Goal: Information Seeking & Learning: Learn about a topic

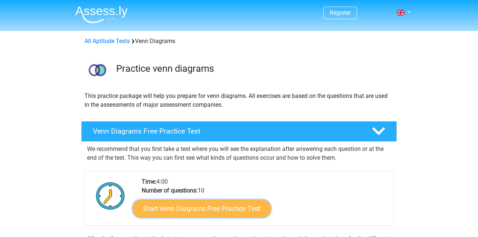
click at [199, 213] on link "Start Venn Diagrams Free Practice Test" at bounding box center [202, 209] width 138 height 18
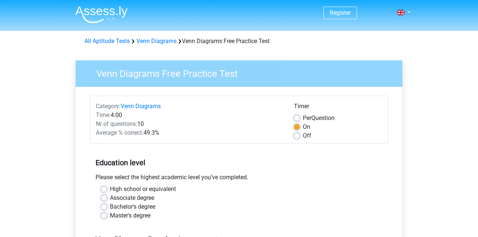
click at [110, 208] on label "Bachelor's degree" at bounding box center [132, 207] width 45 height 9
click at [105, 208] on input "Bachelor's degree" at bounding box center [104, 206] width 6 height 7
radio input "true"
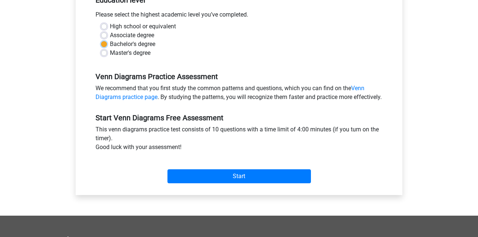
scroll to position [167, 0]
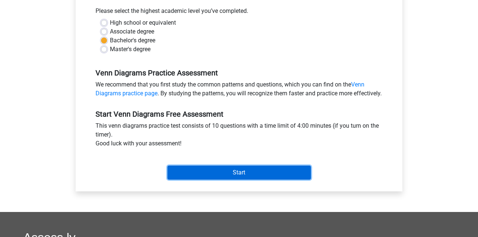
click at [237, 180] on input "Start" at bounding box center [238, 173] width 143 height 14
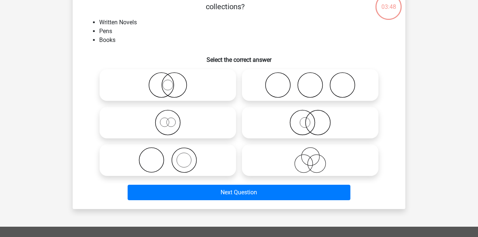
scroll to position [63, 0]
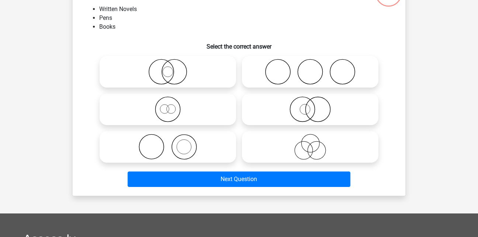
click at [345, 134] on icon at bounding box center [310, 147] width 130 height 26
click at [315, 139] on input "radio" at bounding box center [312, 141] width 5 height 5
radio input "true"
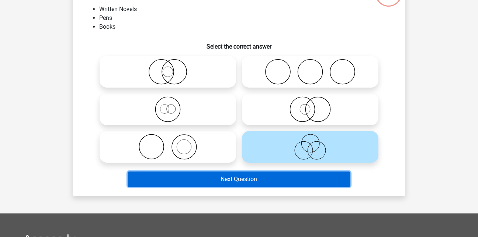
click at [316, 177] on button "Next Question" at bounding box center [238, 179] width 223 height 15
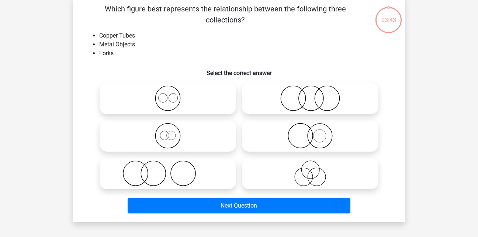
scroll to position [34, 0]
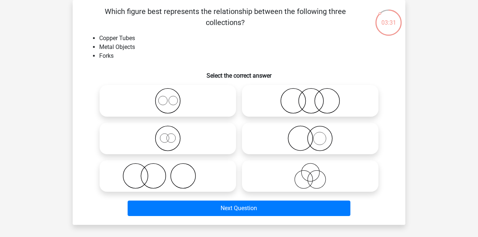
click at [306, 101] on icon at bounding box center [310, 101] width 130 height 26
click at [310, 97] on input "radio" at bounding box center [312, 94] width 5 height 5
radio input "true"
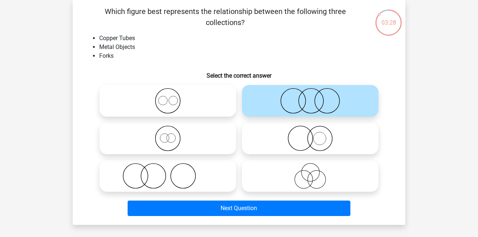
click at [314, 173] on icon at bounding box center [310, 176] width 130 height 26
click at [314, 172] on input "radio" at bounding box center [312, 170] width 5 height 5
radio input "true"
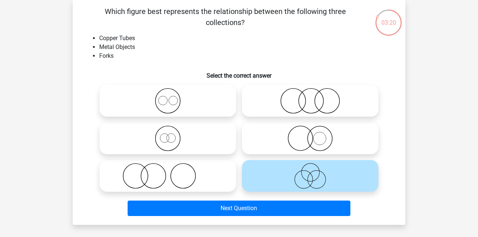
click at [303, 98] on icon at bounding box center [310, 101] width 130 height 26
click at [310, 97] on input "radio" at bounding box center [312, 94] width 5 height 5
radio input "true"
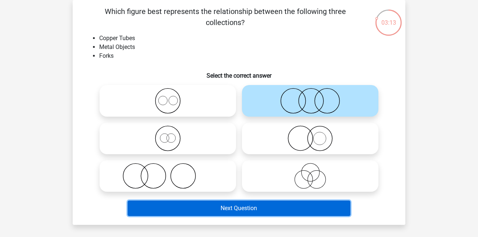
click at [274, 214] on button "Next Question" at bounding box center [238, 208] width 223 height 15
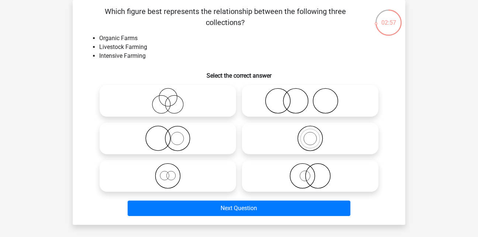
click at [173, 97] on icon at bounding box center [167, 101] width 130 height 26
click at [172, 97] on input "radio" at bounding box center [170, 94] width 5 height 5
radio input "true"
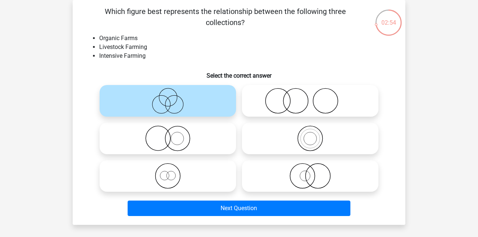
click at [335, 104] on icon at bounding box center [310, 101] width 130 height 26
click at [315, 97] on input "radio" at bounding box center [312, 94] width 5 height 5
radio input "true"
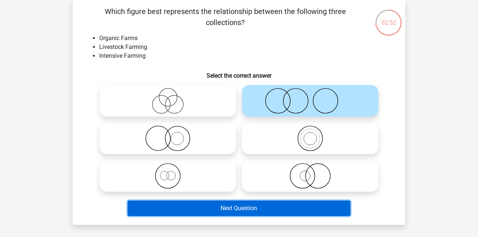
click at [260, 209] on button "Next Question" at bounding box center [238, 208] width 223 height 15
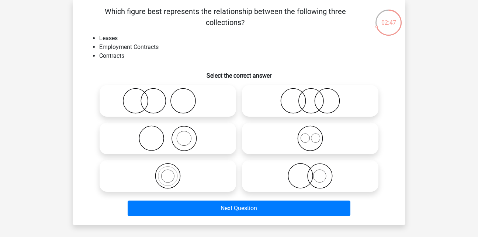
click at [300, 109] on icon at bounding box center [310, 101] width 130 height 26
click at [310, 97] on input "radio" at bounding box center [312, 94] width 5 height 5
radio input "true"
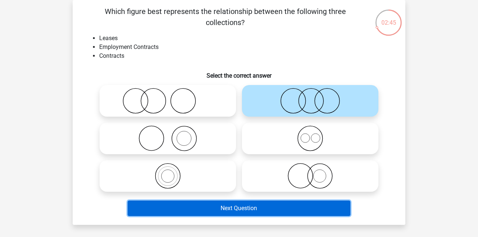
click at [286, 207] on button "Next Question" at bounding box center [238, 208] width 223 height 15
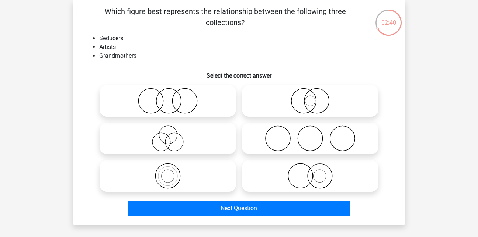
click at [184, 108] on icon at bounding box center [167, 101] width 130 height 26
click at [172, 97] on input "radio" at bounding box center [170, 94] width 5 height 5
radio input "true"
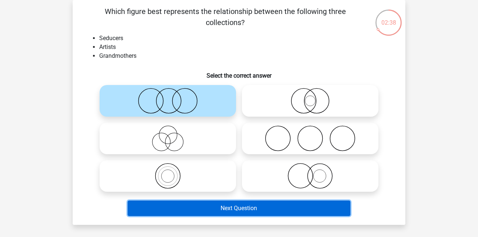
click at [216, 208] on button "Next Question" at bounding box center [238, 208] width 223 height 15
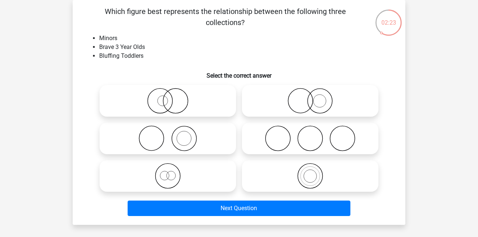
click at [283, 138] on icon at bounding box center [310, 139] width 130 height 26
click at [310, 135] on input "radio" at bounding box center [312, 132] width 5 height 5
radio input "true"
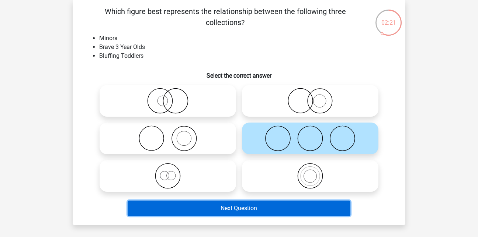
click at [243, 210] on button "Next Question" at bounding box center [238, 208] width 223 height 15
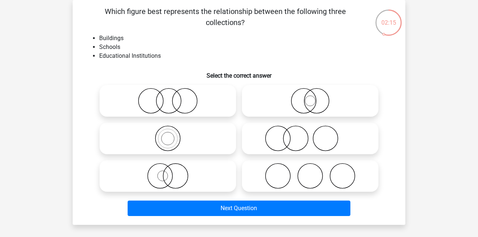
click at [216, 96] on icon at bounding box center [167, 101] width 130 height 26
click at [172, 96] on input "radio" at bounding box center [170, 94] width 5 height 5
radio input "true"
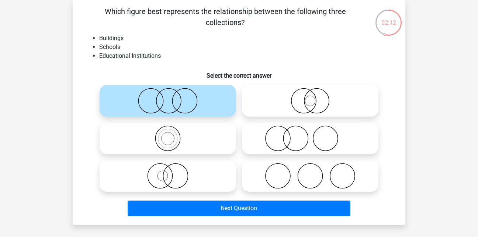
click at [277, 140] on icon at bounding box center [310, 139] width 130 height 26
click at [310, 135] on input "radio" at bounding box center [312, 132] width 5 height 5
radio input "true"
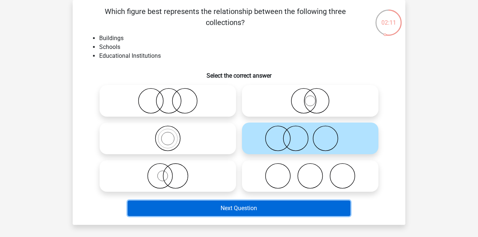
click at [267, 211] on button "Next Question" at bounding box center [238, 208] width 223 height 15
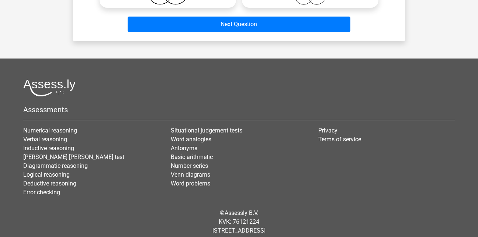
scroll to position [127, 0]
